Goal: Navigation & Orientation: Go to known website

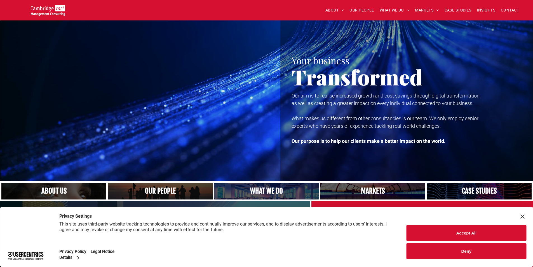
scroll to position [112, 0]
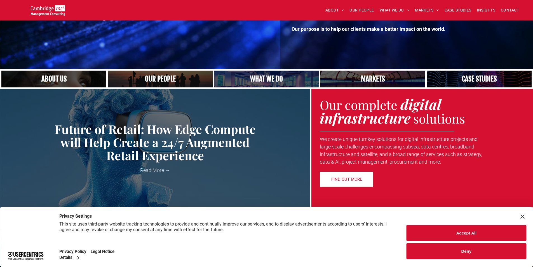
click at [478, 230] on button "Accept All" at bounding box center [467, 233] width 120 height 16
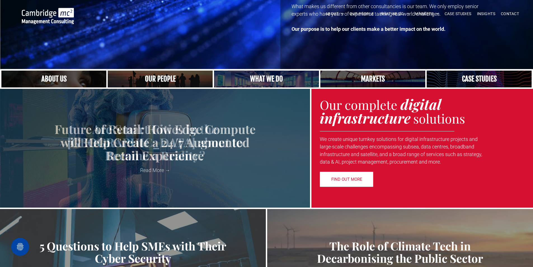
drag, startPoint x: 337, startPoint y: 247, endPoint x: 333, endPoint y: 218, distance: 29.4
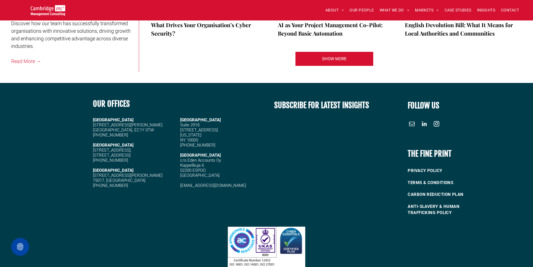
scroll to position [1237, 0]
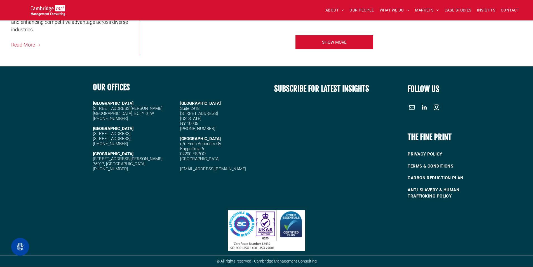
click at [38, 134] on div at bounding box center [44, 139] width 89 height 127
click at [424, 107] on span "linkedin" at bounding box center [424, 107] width 9 height 9
